Goal: Information Seeking & Learning: Learn about a topic

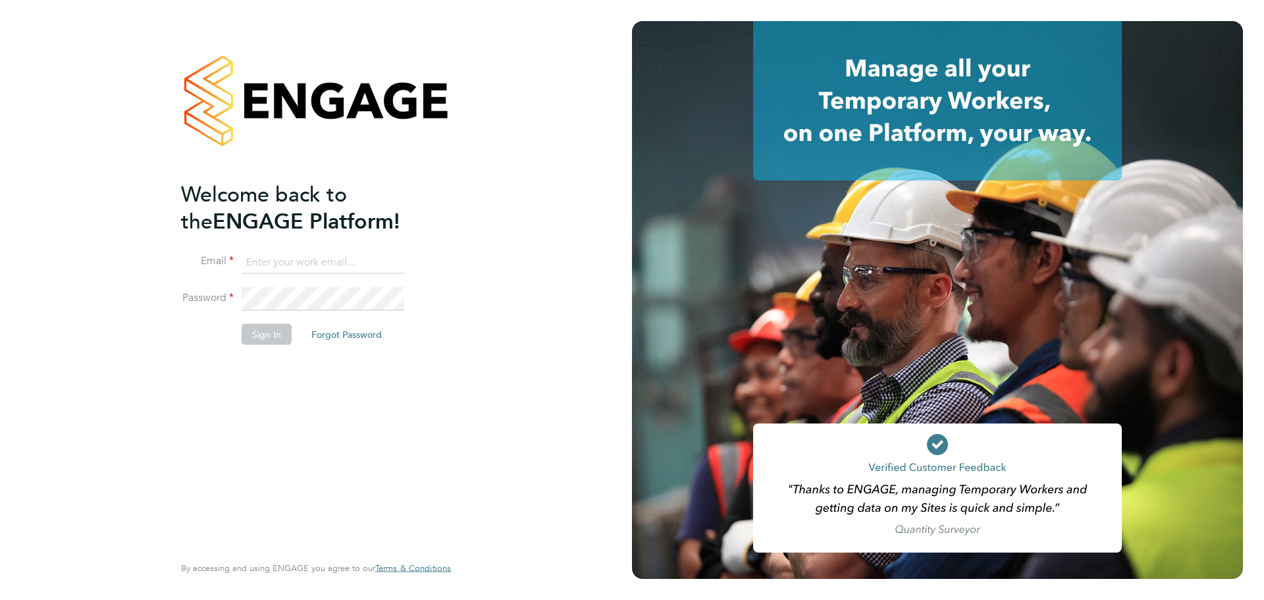
click at [332, 267] on input at bounding box center [323, 262] width 163 height 24
type input "workmanhelpdesk@bgis.com"
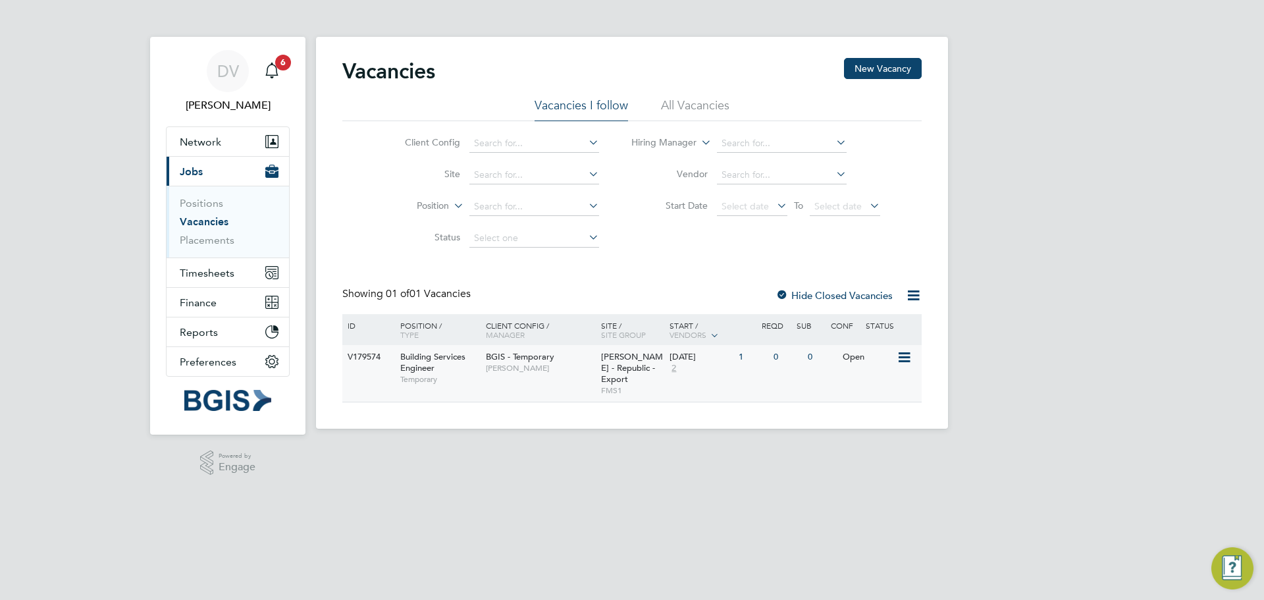
click at [906, 352] on icon at bounding box center [903, 358] width 13 height 16
click at [880, 384] on li "View Details" at bounding box center [871, 387] width 76 height 18
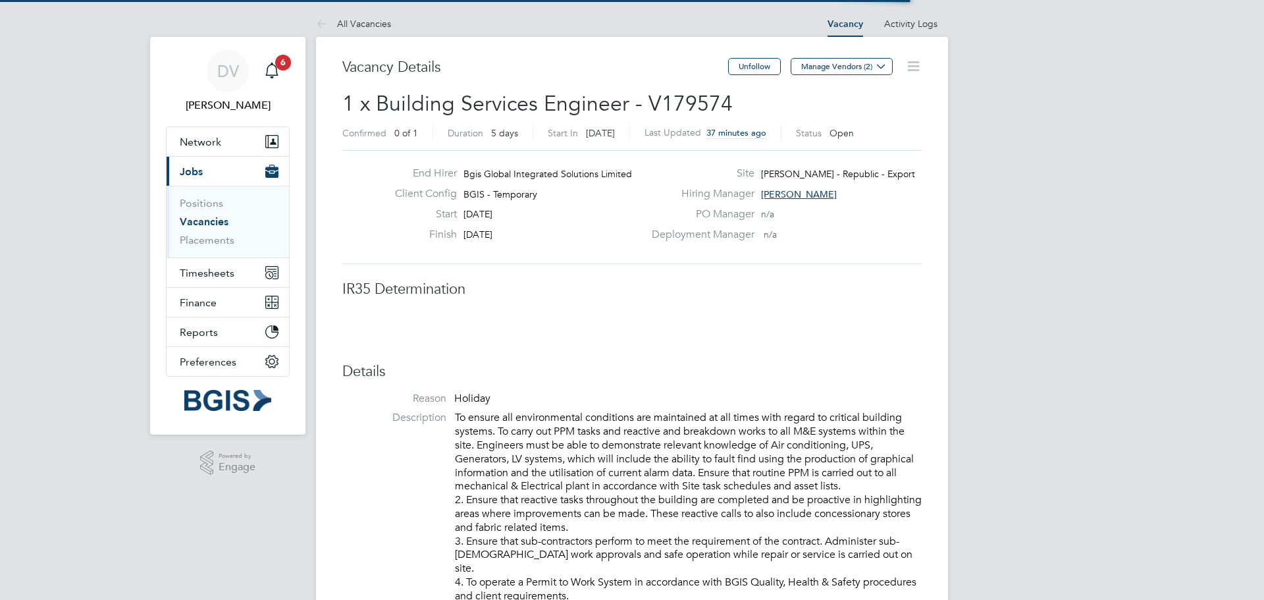
scroll to position [39, 92]
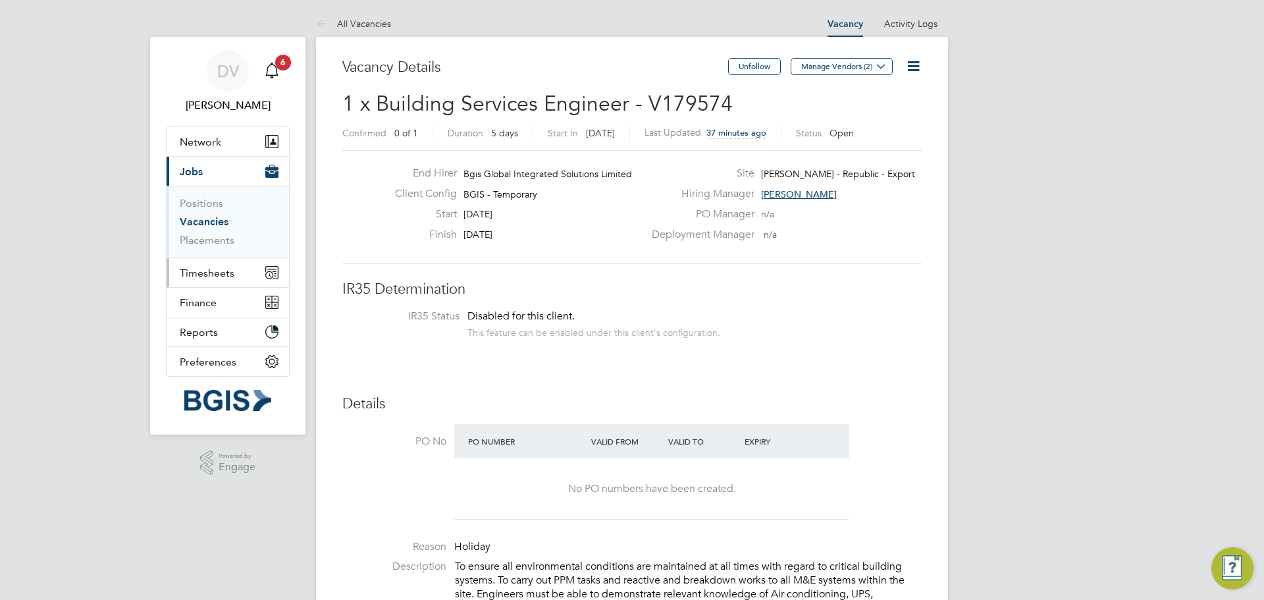
click at [196, 274] on span "Timesheets" at bounding box center [207, 273] width 55 height 13
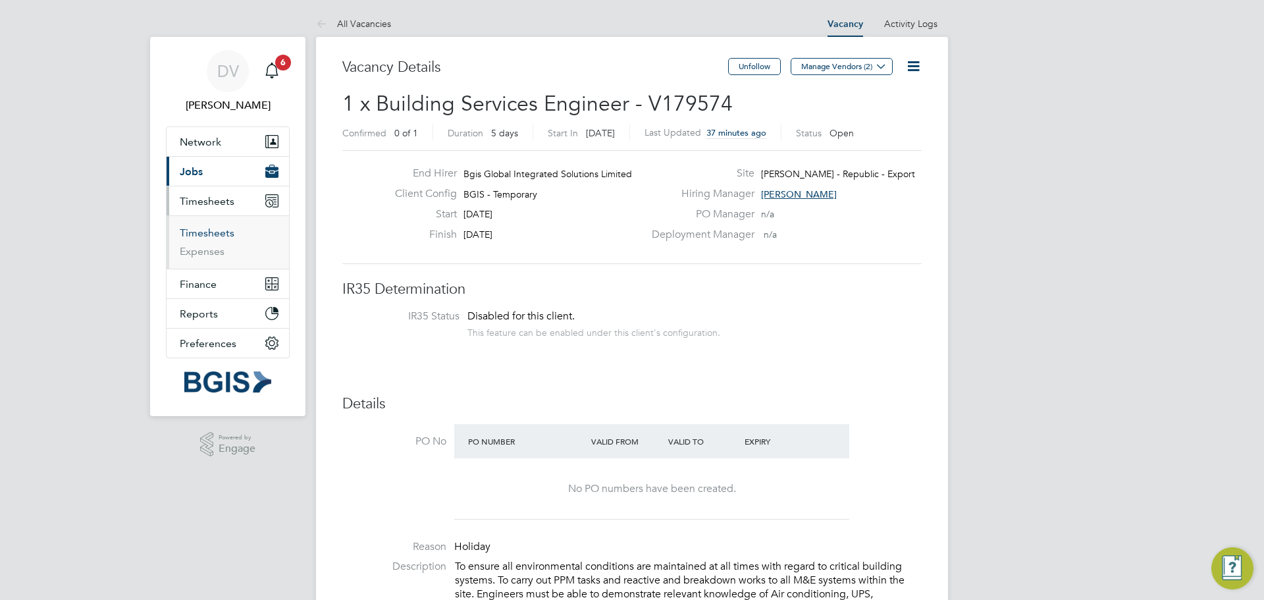
click at [207, 238] on link "Timesheets" at bounding box center [207, 232] width 55 height 13
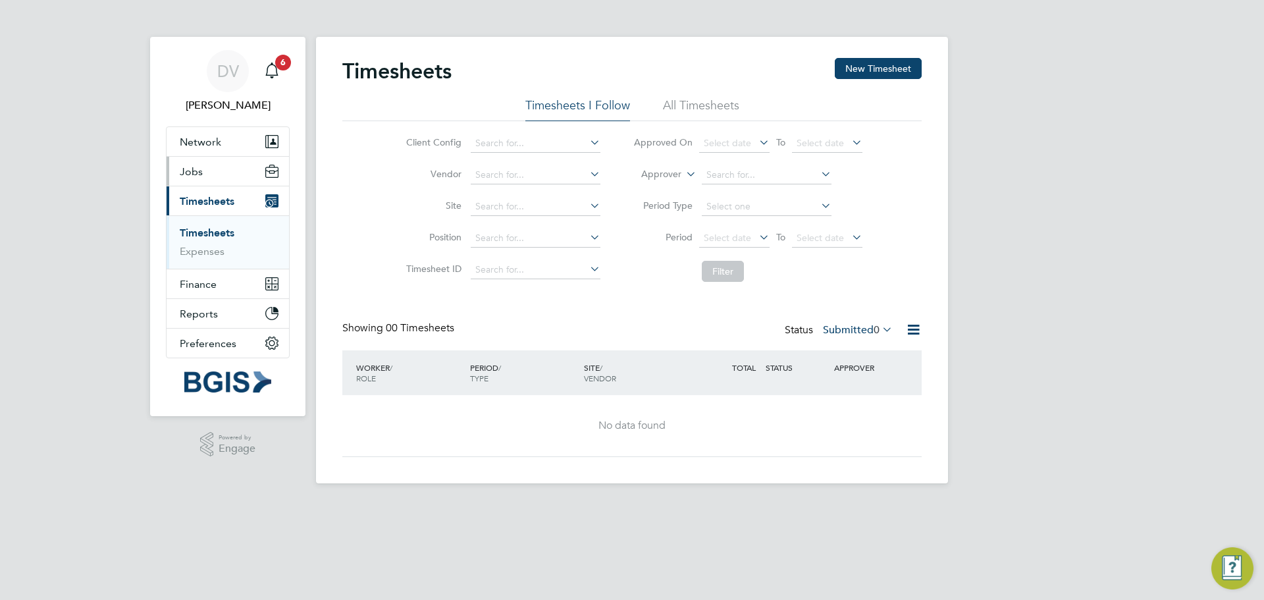
click at [195, 170] on span "Jobs" at bounding box center [191, 171] width 23 height 13
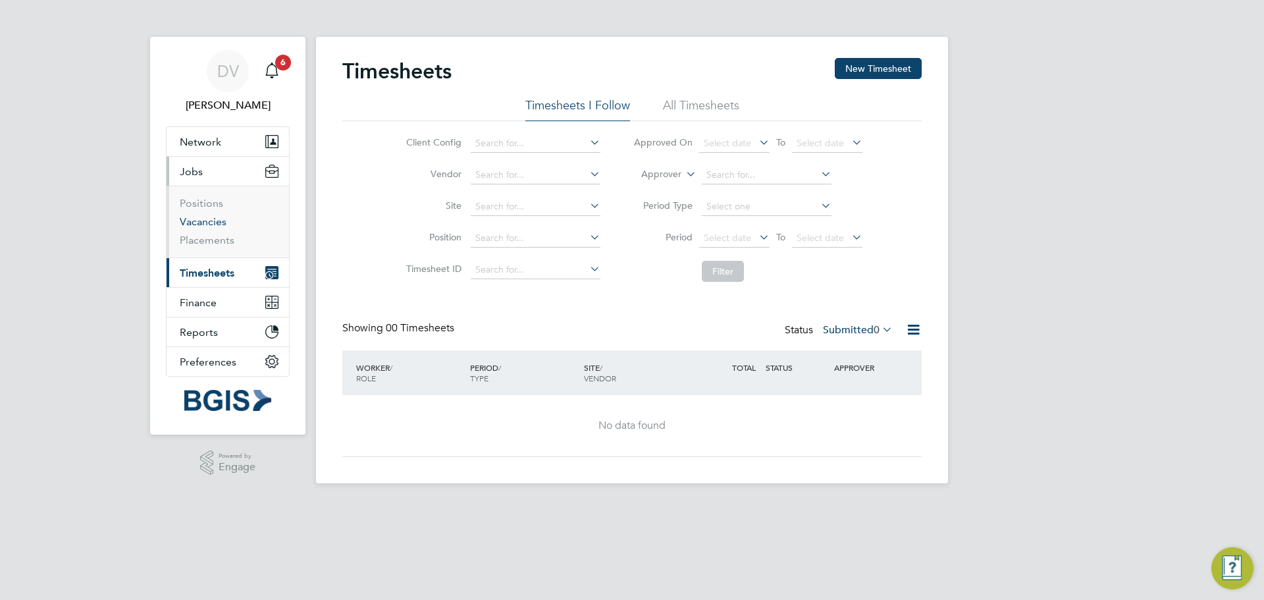
click at [204, 223] on link "Vacancies" at bounding box center [203, 221] width 47 height 13
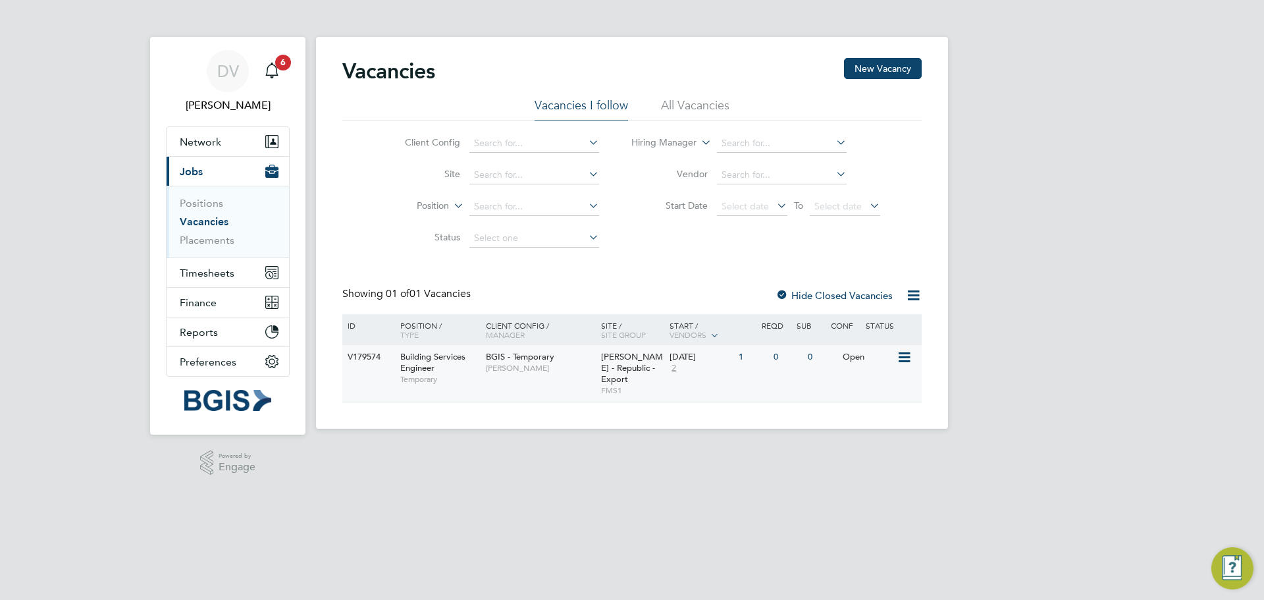
click at [908, 359] on icon at bounding box center [903, 358] width 13 height 16
click at [875, 386] on li "View Details" at bounding box center [871, 387] width 76 height 18
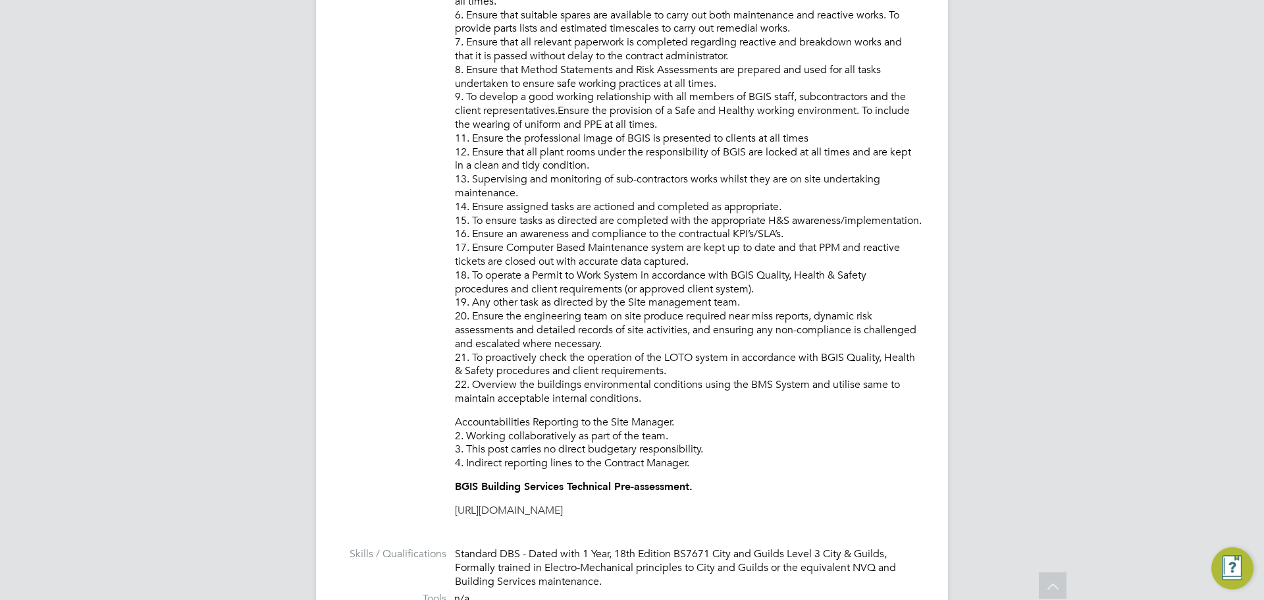
scroll to position [1053, 0]
